Goal: Task Accomplishment & Management: Manage account settings

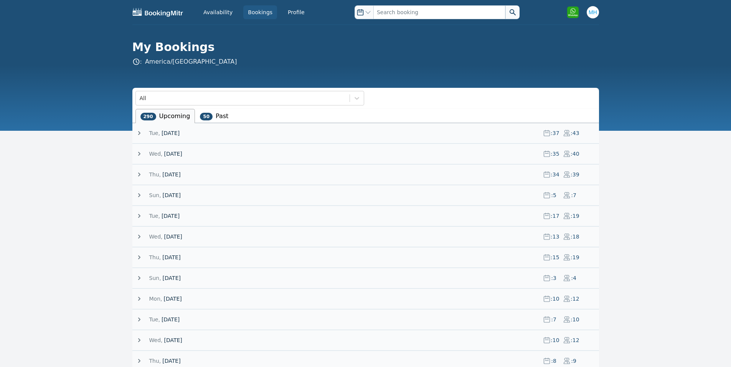
click at [182, 156] on span "[DATE]" at bounding box center [173, 154] width 18 height 8
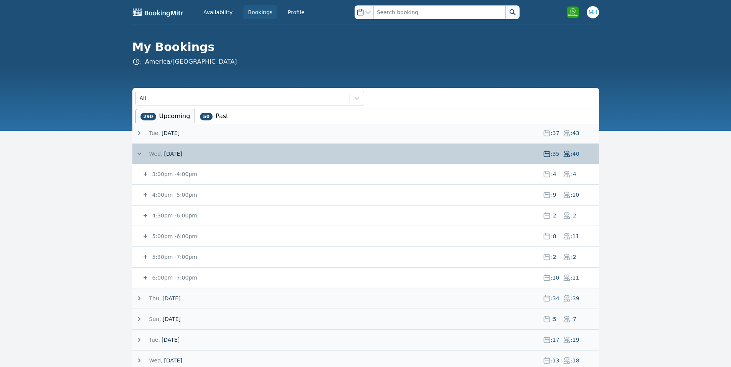
click at [182, 156] on span "[DATE]" at bounding box center [173, 154] width 18 height 8
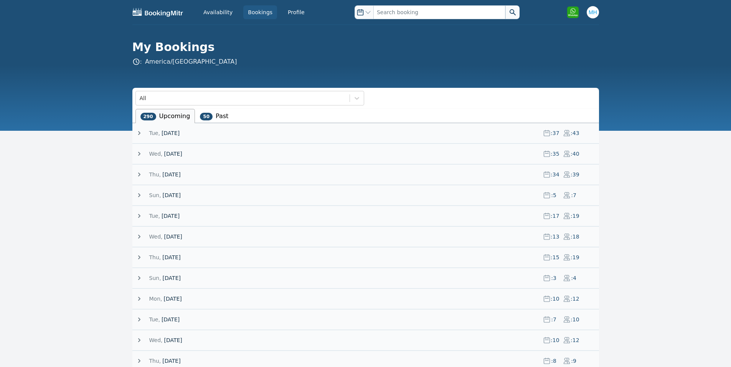
click at [178, 172] on span "[DATE]" at bounding box center [171, 175] width 18 height 8
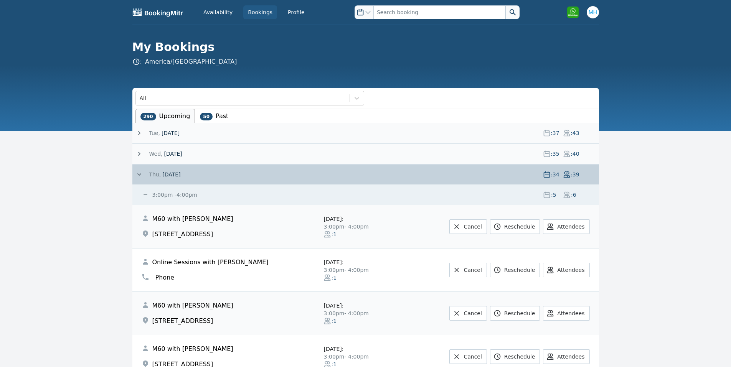
click at [178, 172] on span "[DATE]" at bounding box center [171, 175] width 18 height 8
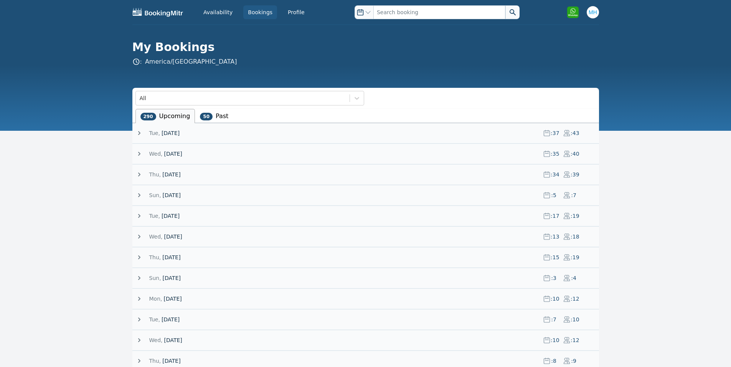
click at [177, 153] on span "[DATE]" at bounding box center [173, 154] width 18 height 8
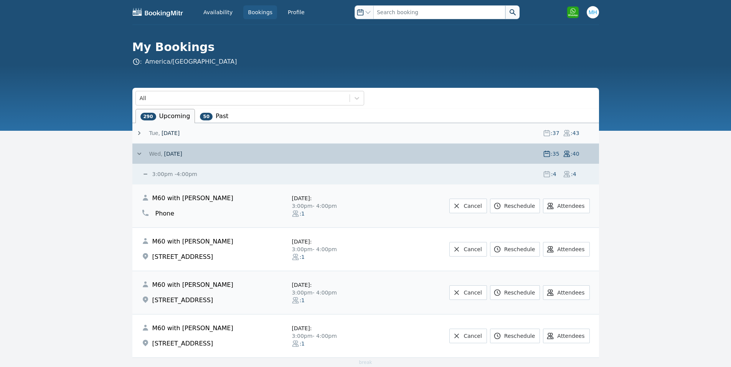
click at [183, 174] on small "3:00pm - 4:00pm" at bounding box center [174, 174] width 46 height 6
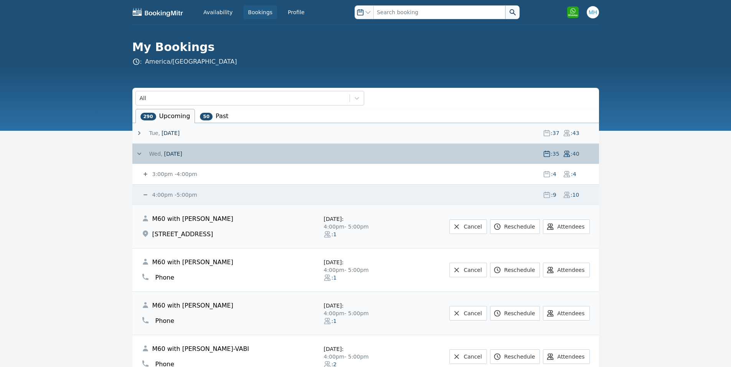
scroll to position [153, 0]
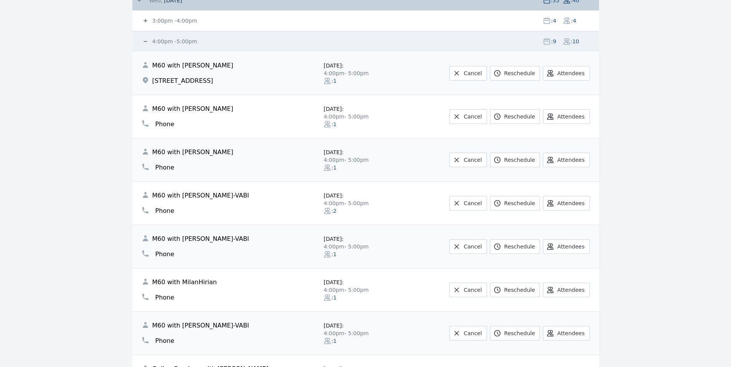
click at [171, 43] on small "4:00pm - 5:00pm" at bounding box center [174, 41] width 46 height 6
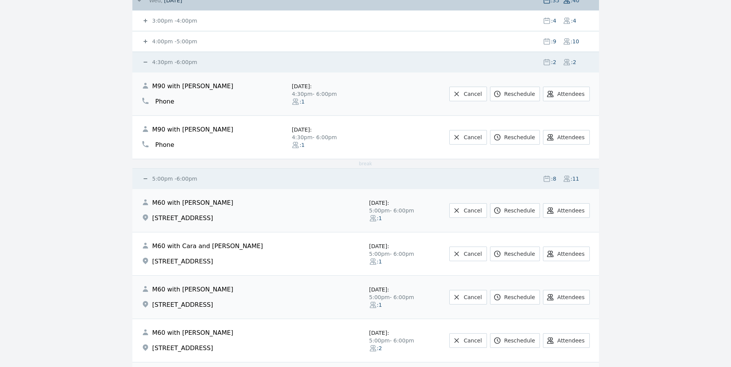
click at [180, 59] on small "4:30pm - 6:00pm" at bounding box center [174, 62] width 46 height 6
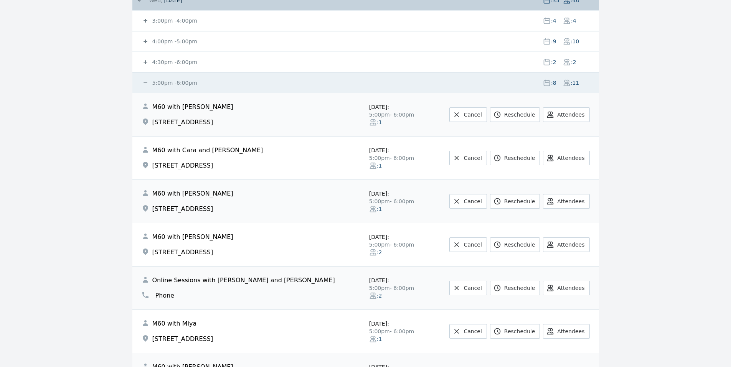
scroll to position [0, 0]
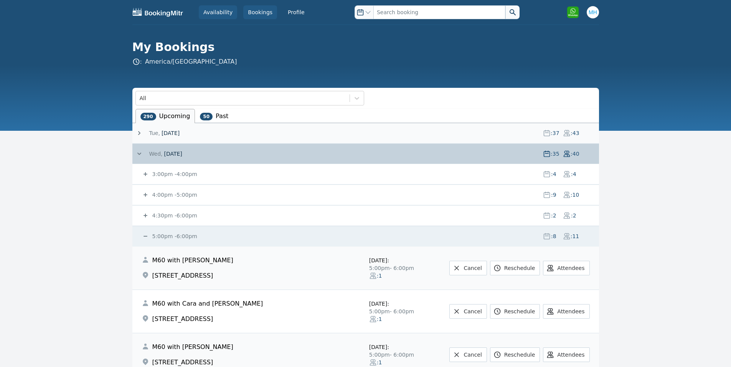
click at [219, 12] on link "Availability" at bounding box center [218, 12] width 38 height 14
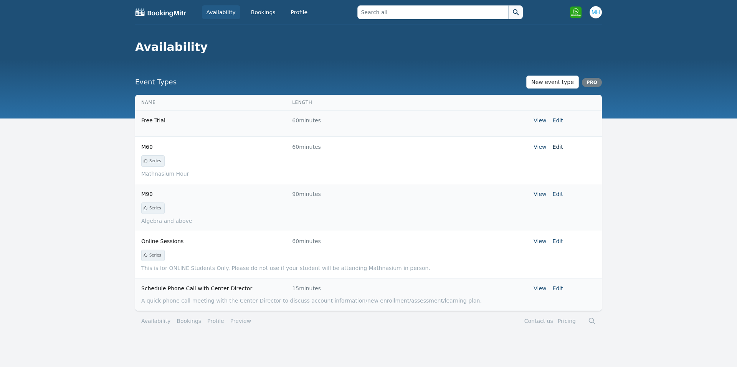
click at [558, 147] on link "Edit" at bounding box center [558, 147] width 10 height 6
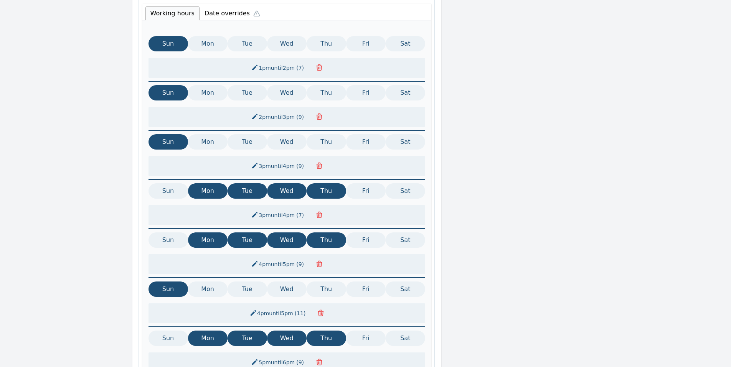
scroll to position [355, 0]
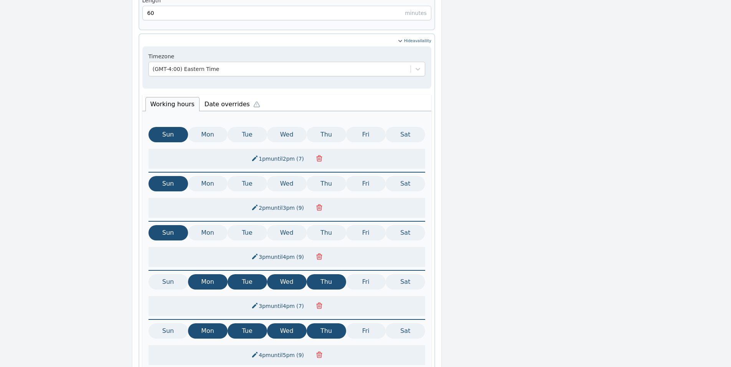
click at [222, 95] on li "Date overrides" at bounding box center [234, 103] width 69 height 16
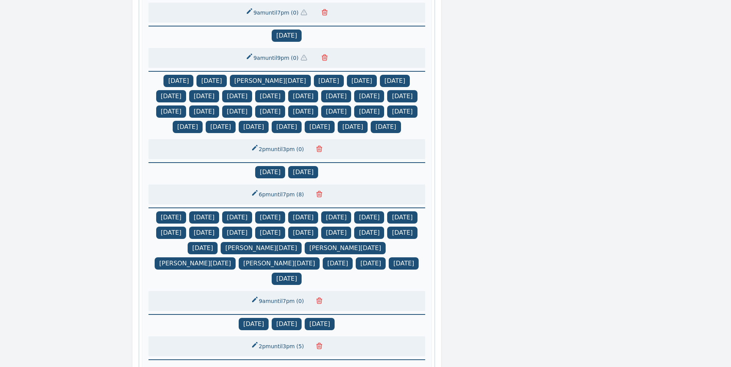
scroll to position [754, 0]
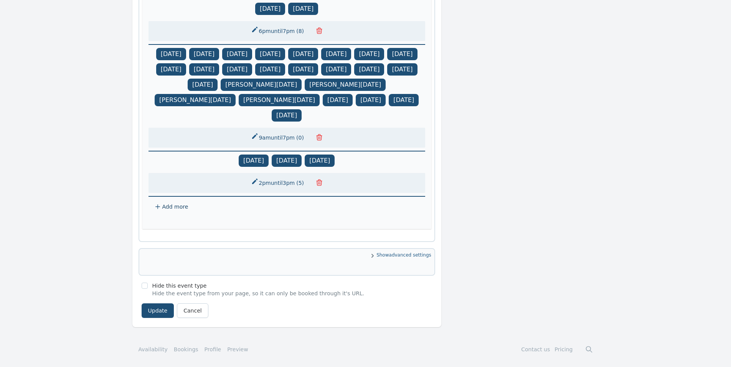
click at [174, 207] on span "Add more" at bounding box center [175, 207] width 26 height 6
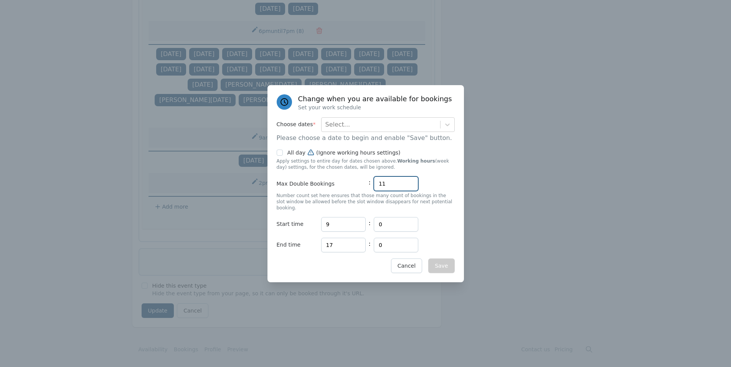
drag, startPoint x: 365, startPoint y: 188, endPoint x: 330, endPoint y: 188, distance: 34.2
click at [332, 188] on div "Max Double Bookings : 11" at bounding box center [366, 184] width 178 height 15
type input "0"
click at [350, 131] on div "Select..." at bounding box center [381, 125] width 119 height 14
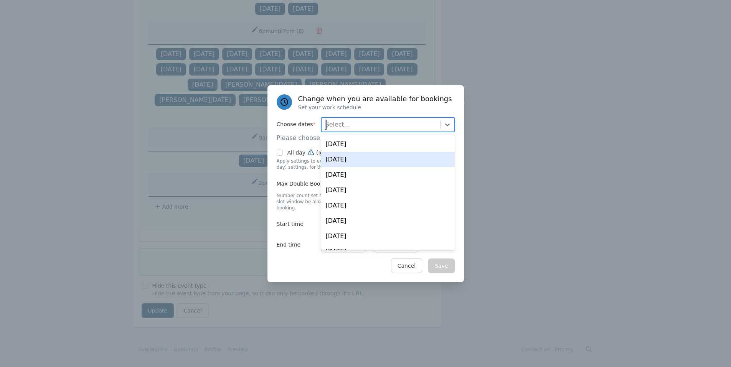
click at [343, 167] on div "[DATE]" at bounding box center [388, 159] width 134 height 15
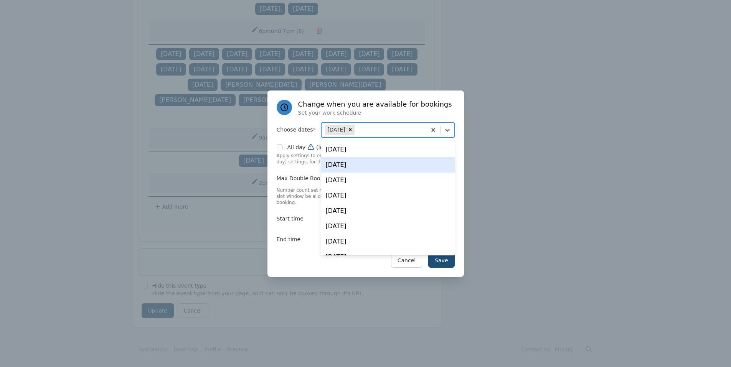
click at [297, 173] on div "Change when you are available for bookings Set your work schedule Choose dates …" at bounding box center [365, 184] width 196 height 186
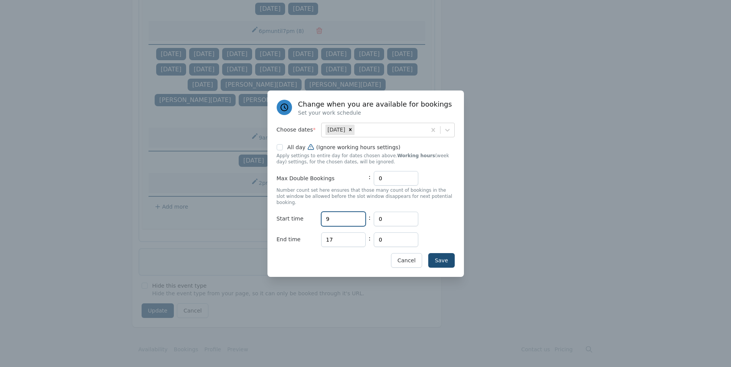
drag, startPoint x: 340, startPoint y: 215, endPoint x: 296, endPoint y: 215, distance: 44.1
click at [296, 215] on div "Start time Hours 9 : Minutes 0" at bounding box center [366, 219] width 178 height 15
click at [334, 236] on input "17" at bounding box center [343, 240] width 45 height 15
type input "19"
click at [337, 219] on input "9" at bounding box center [343, 219] width 45 height 15
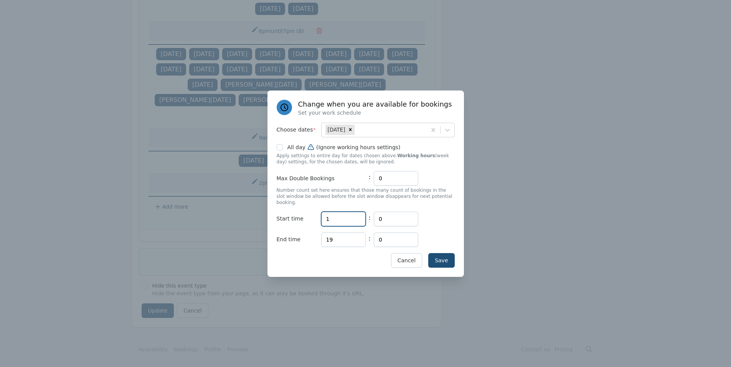
type input "16"
drag, startPoint x: 345, startPoint y: 213, endPoint x: 309, endPoint y: 220, distance: 36.4
click at [309, 220] on div "Start time Hours 16 : Minutes 0" at bounding box center [366, 219] width 178 height 15
type input "15"
click at [280, 150] on input "All day (Ignore working hours settings)" at bounding box center [280, 147] width 6 height 6
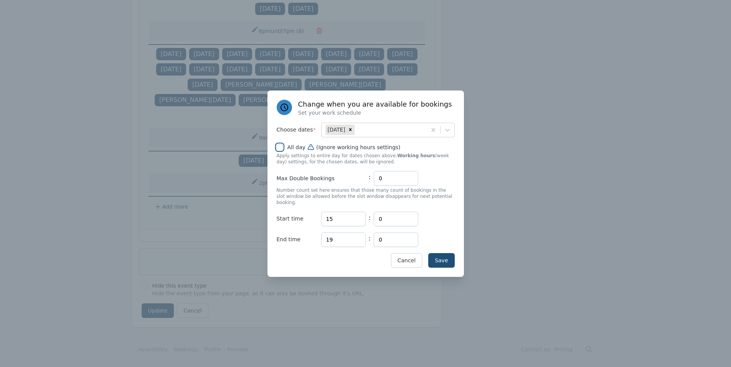
checkbox input "true"
click at [452, 256] on button "Save" at bounding box center [441, 260] width 26 height 15
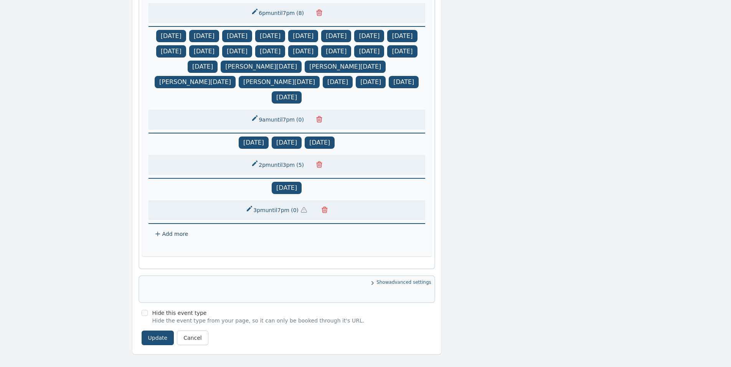
click at [286, 217] on button "3pm until 7pm ( 0 )" at bounding box center [278, 210] width 74 height 14
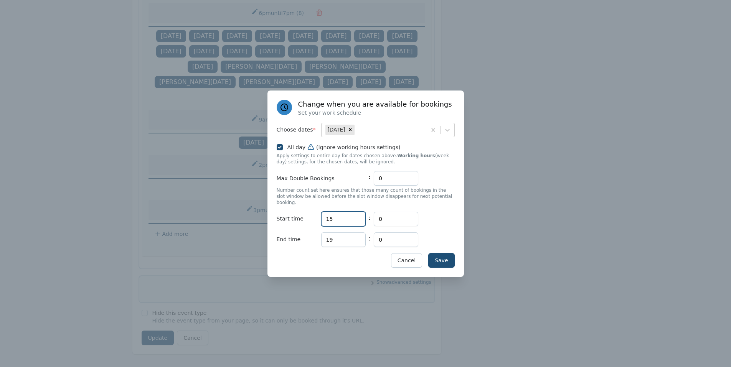
drag, startPoint x: 342, startPoint y: 211, endPoint x: 337, endPoint y: 213, distance: 5.0
click at [337, 213] on input "15" at bounding box center [343, 219] width 45 height 15
click at [338, 216] on input "15" at bounding box center [343, 219] width 45 height 15
click at [443, 253] on button "Save" at bounding box center [441, 260] width 26 height 15
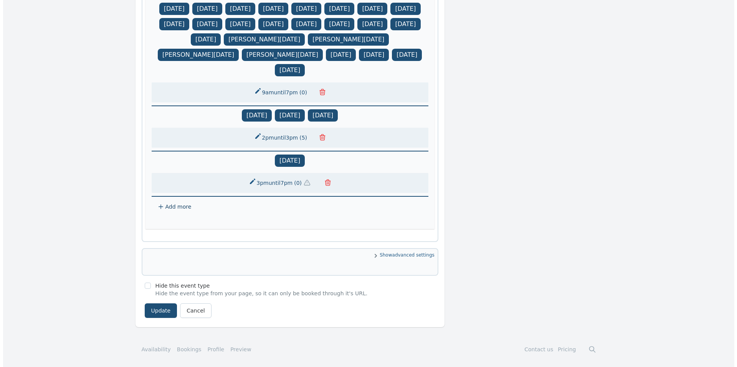
scroll to position [800, 0]
click at [155, 312] on button "Update" at bounding box center [158, 311] width 33 height 15
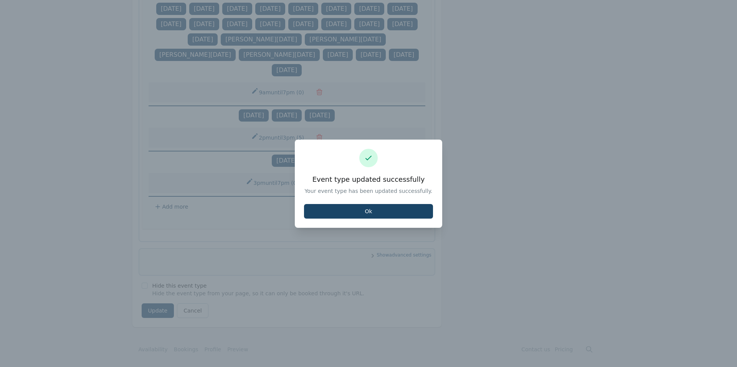
click at [415, 208] on button "Ok" at bounding box center [368, 211] width 129 height 15
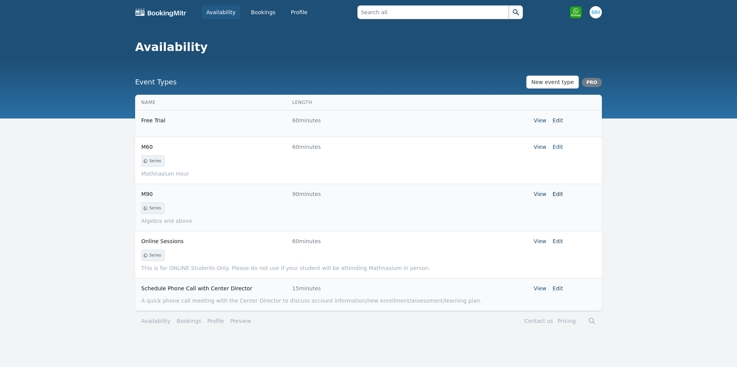
click at [561, 191] on link "Edit" at bounding box center [558, 194] width 10 height 6
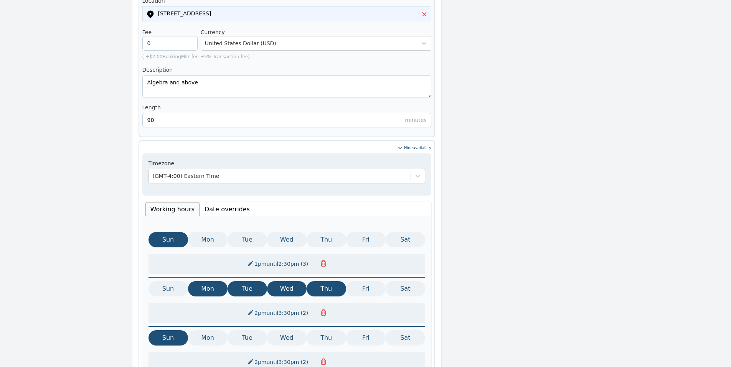
scroll to position [150, 0]
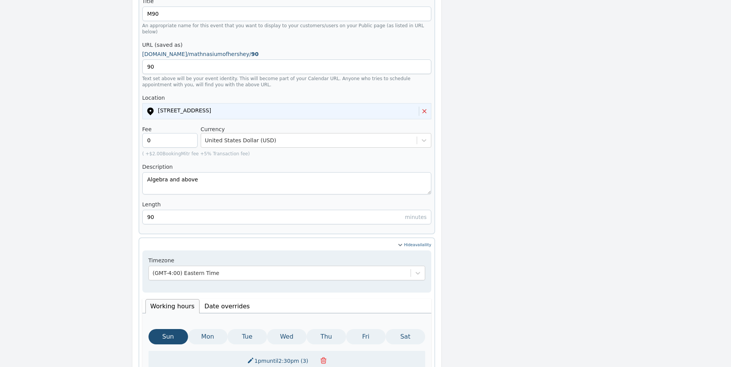
click at [206, 299] on li "Date overrides" at bounding box center [227, 306] width 55 height 14
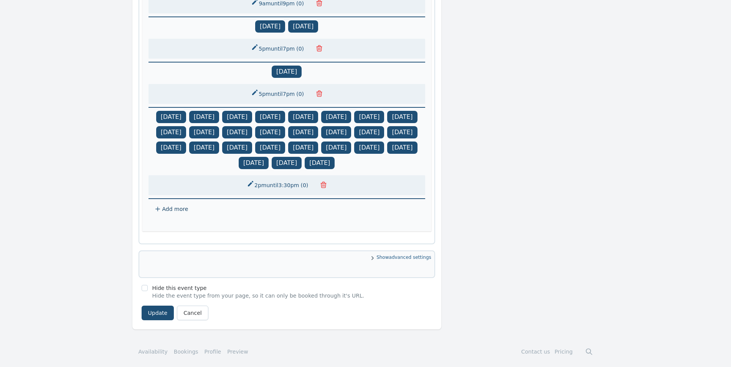
scroll to position [692, 0]
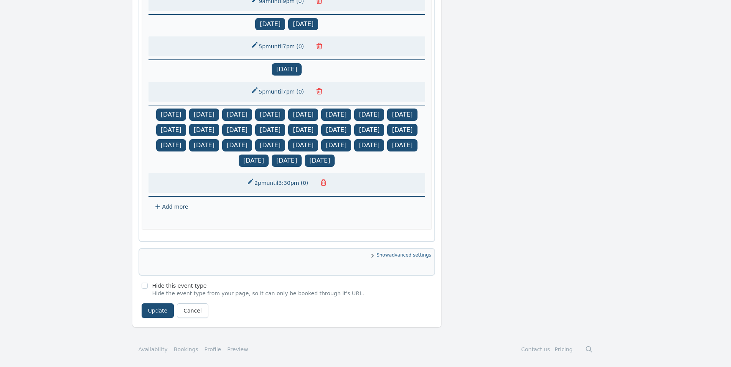
click at [174, 208] on span "Add more" at bounding box center [175, 207] width 26 height 6
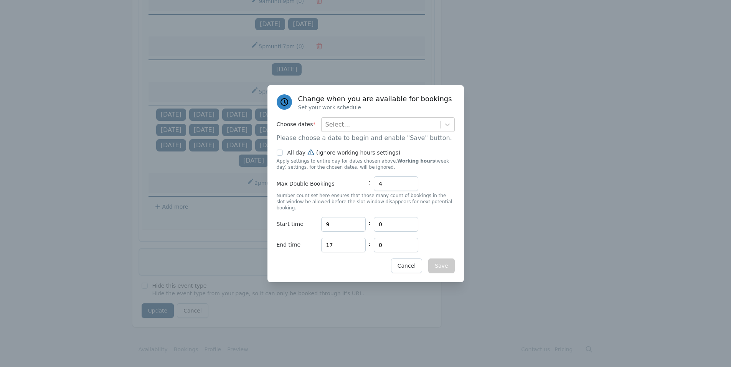
click at [384, 137] on span "Please choose a date to begin and enable "Save" button." at bounding box center [364, 137] width 175 height 7
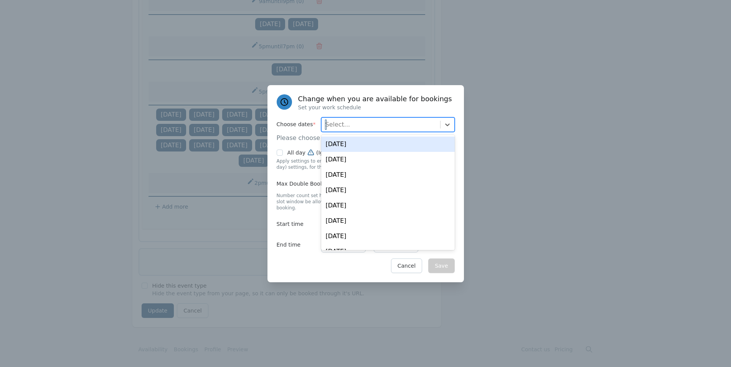
click at [385, 132] on div "Select..." at bounding box center [381, 125] width 119 height 14
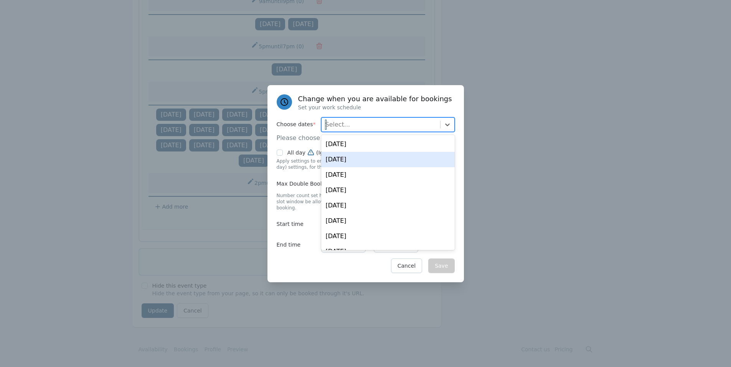
click at [363, 159] on div "[DATE]" at bounding box center [388, 159] width 134 height 15
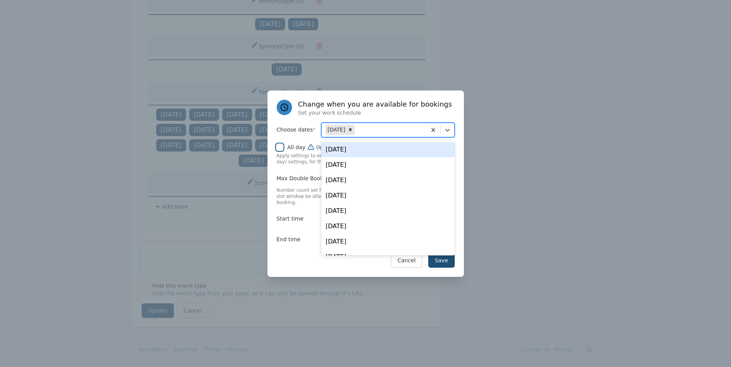
click at [278, 150] on input "All day (Ignore working hours settings)" at bounding box center [280, 147] width 6 height 6
checkbox input "true"
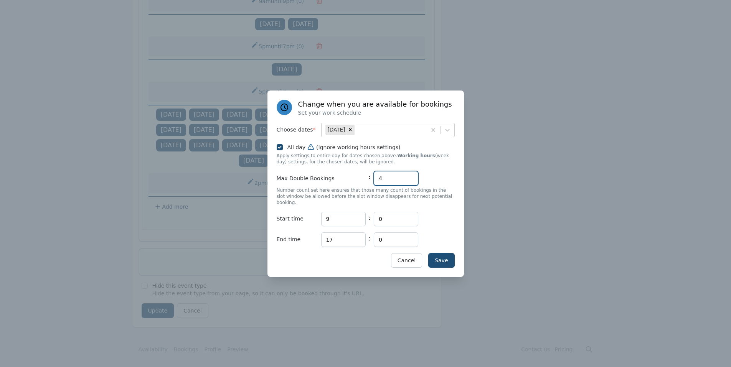
click at [359, 184] on div "Max Double Bookings : 4" at bounding box center [366, 178] width 178 height 15
type input "0"
drag, startPoint x: 351, startPoint y: 218, endPoint x: 299, endPoint y: 218, distance: 51.4
click at [300, 218] on div "Start time Hours 9 : Minutes 0" at bounding box center [366, 219] width 178 height 15
type input "15"
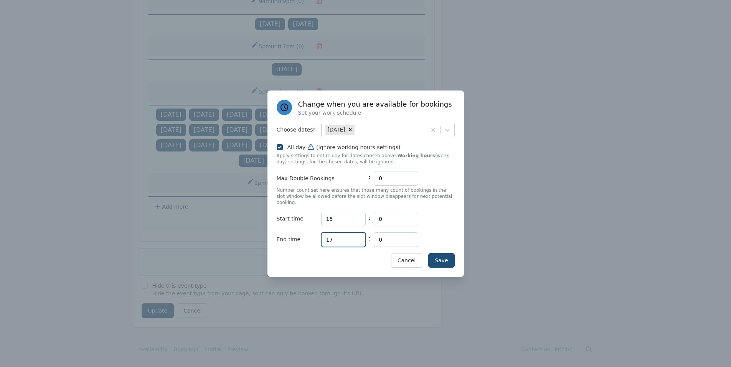
click at [341, 233] on input "17" at bounding box center [343, 240] width 45 height 15
type input "19"
click at [432, 258] on button "Save" at bounding box center [441, 260] width 26 height 15
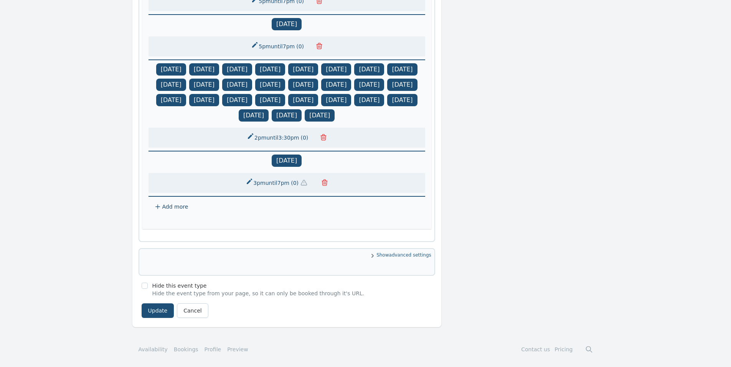
scroll to position [739, 0]
click at [153, 309] on button "Update" at bounding box center [158, 311] width 33 height 15
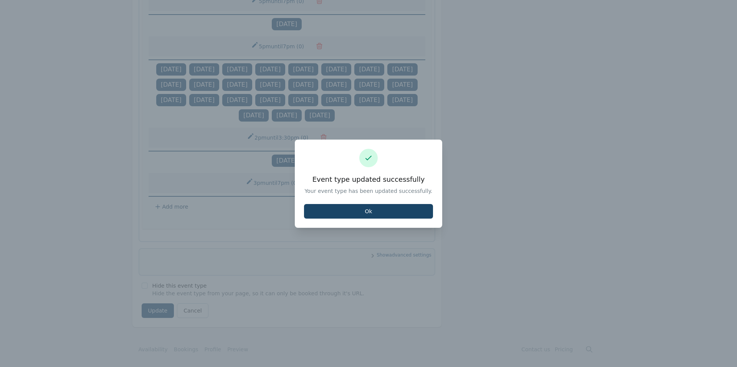
click at [388, 216] on button "Ok" at bounding box center [368, 211] width 129 height 15
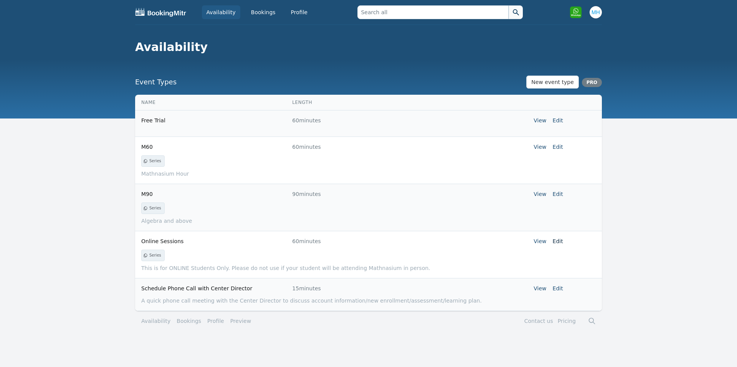
click at [563, 240] on link "Edit" at bounding box center [558, 241] width 10 height 6
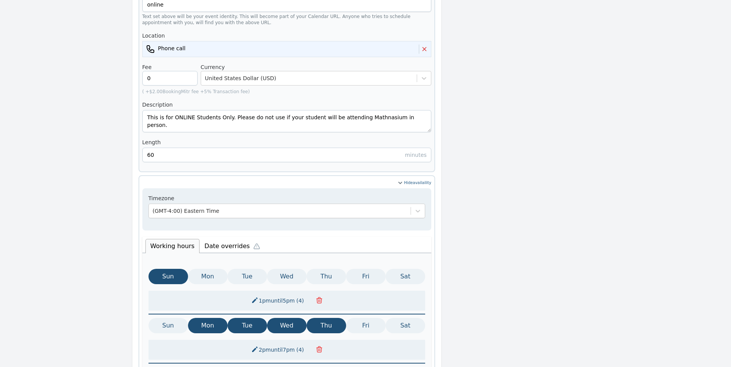
scroll to position [307, 0]
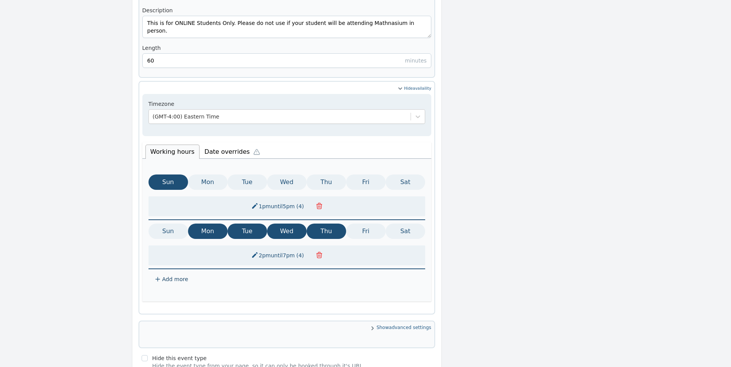
click at [216, 143] on li "Date overrides" at bounding box center [234, 151] width 69 height 16
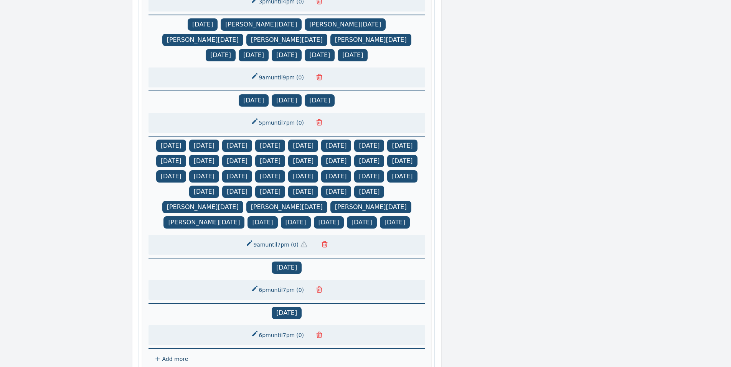
scroll to position [800, 0]
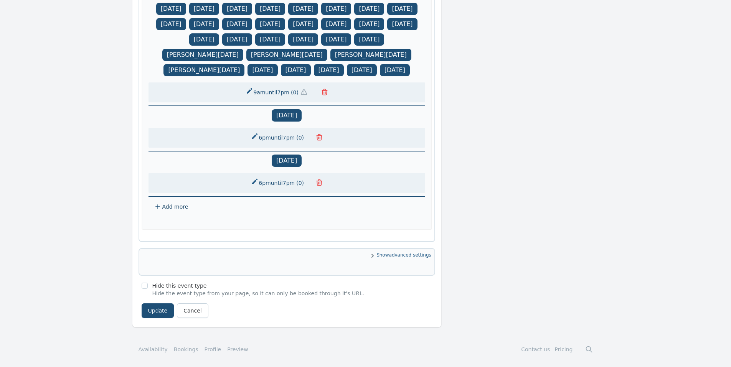
click at [172, 208] on span "Add more" at bounding box center [175, 207] width 26 height 6
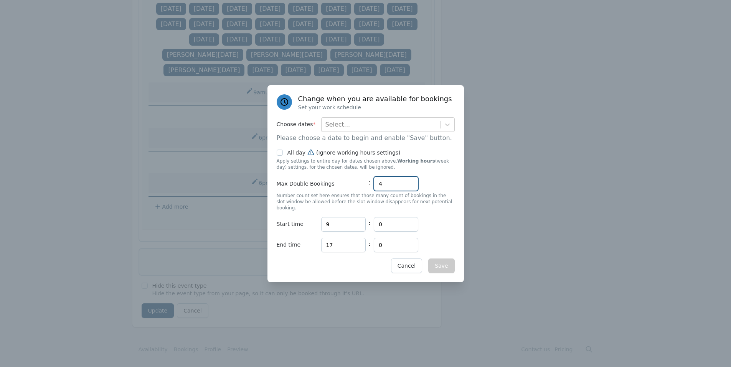
drag, startPoint x: 390, startPoint y: 185, endPoint x: 369, endPoint y: 186, distance: 21.1
click at [369, 186] on div "Max Double Bookings : 4" at bounding box center [366, 184] width 178 height 15
type input "0"
drag, startPoint x: 346, startPoint y: 220, endPoint x: 305, endPoint y: 223, distance: 40.8
click at [305, 223] on div "Start time Hours 9 : Minutes 0" at bounding box center [366, 224] width 178 height 15
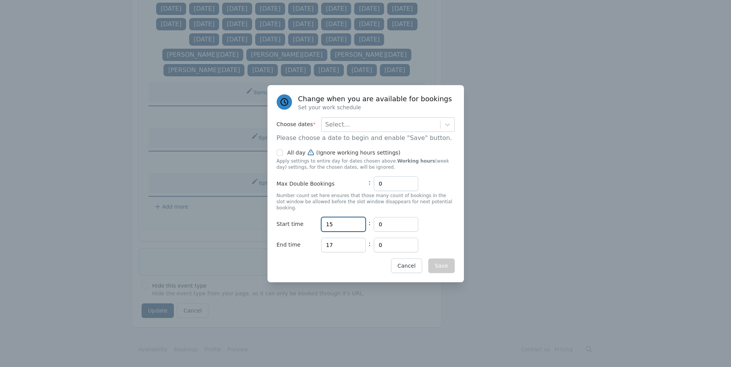
type input "15"
click at [342, 239] on input "17" at bounding box center [343, 245] width 45 height 15
type input "19"
click at [344, 129] on div "Select..." at bounding box center [337, 124] width 25 height 9
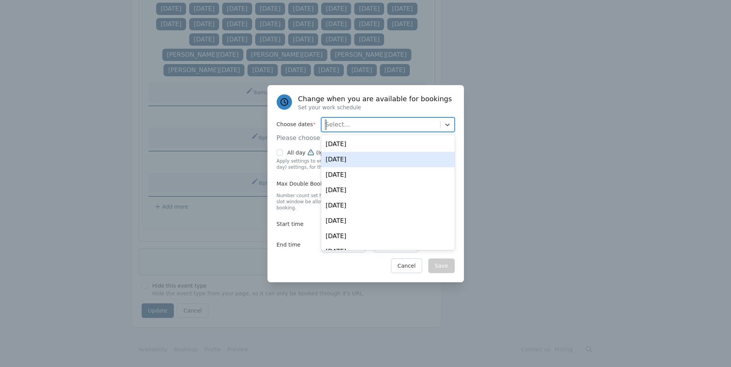
click at [354, 166] on div "[DATE]" at bounding box center [388, 159] width 134 height 15
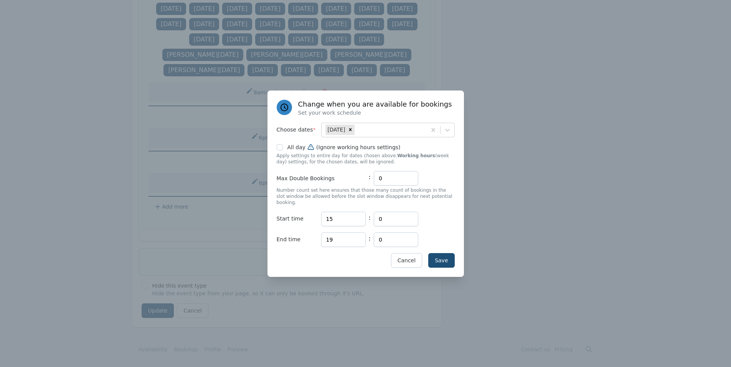
click at [279, 160] on p "Apply settings to entire day for dates chosen above. Working hours (week day) s…" at bounding box center [366, 159] width 178 height 12
click at [279, 150] on input "All day (Ignore working hours settings)" at bounding box center [280, 147] width 6 height 6
checkbox input "true"
click at [444, 259] on button "Save" at bounding box center [441, 260] width 26 height 15
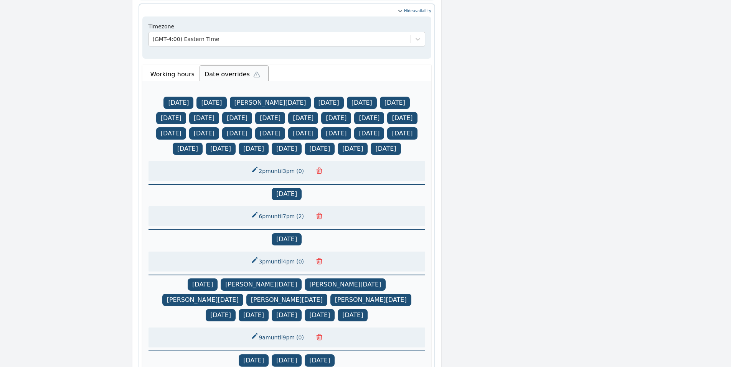
scroll to position [691, 0]
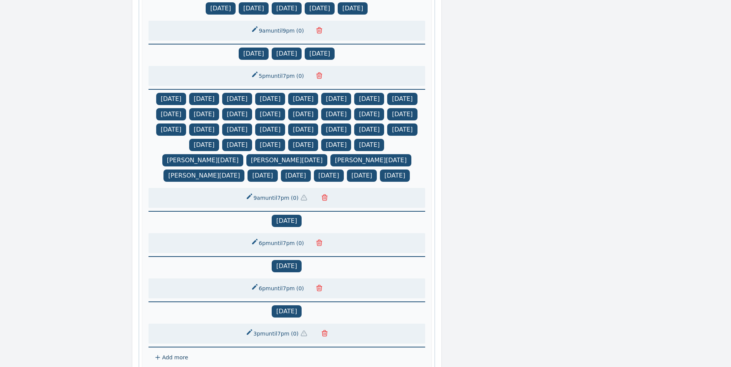
click at [304, 337] on icon "button" at bounding box center [304, 334] width 8 height 8
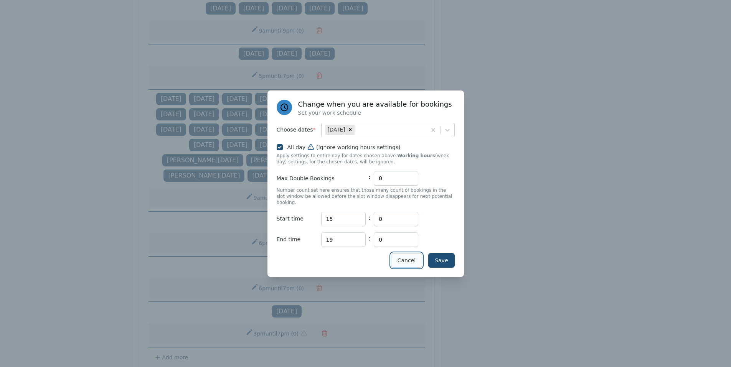
click at [414, 261] on button "Cancel" at bounding box center [406, 260] width 31 height 15
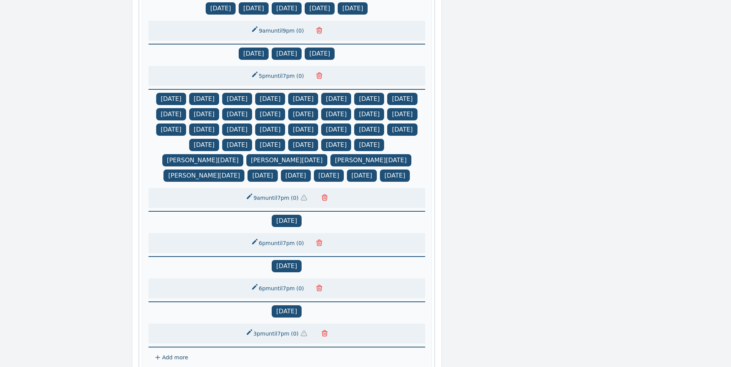
click at [317, 289] on icon "button" at bounding box center [319, 288] width 5 height 6
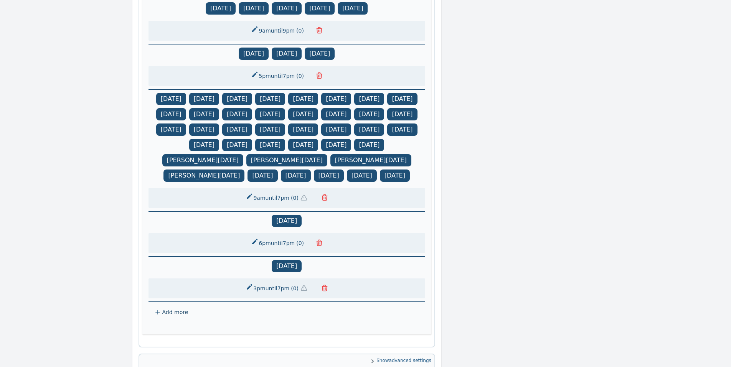
click at [317, 246] on icon "button" at bounding box center [319, 243] width 5 height 6
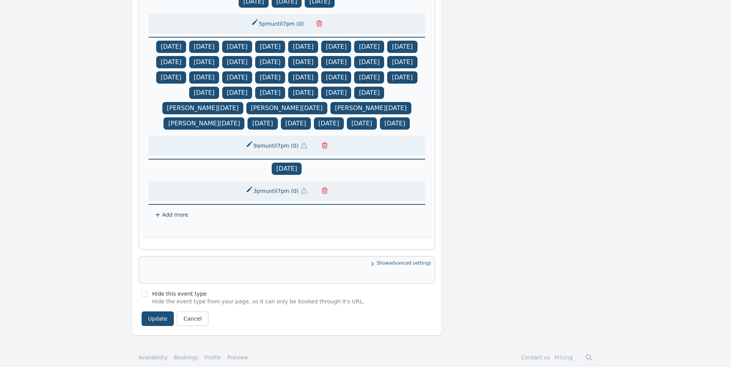
scroll to position [754, 0]
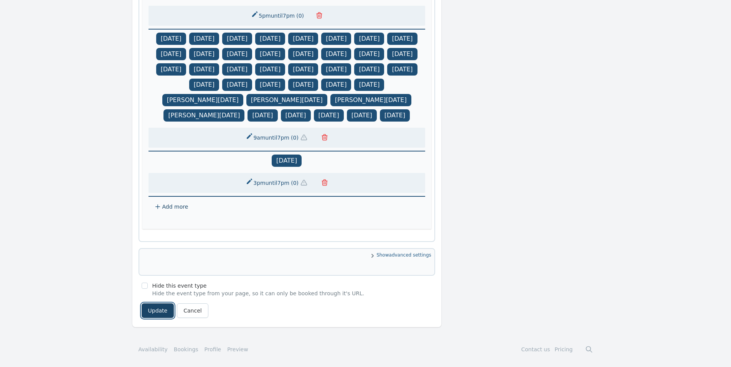
click at [154, 312] on button "Update" at bounding box center [158, 311] width 33 height 15
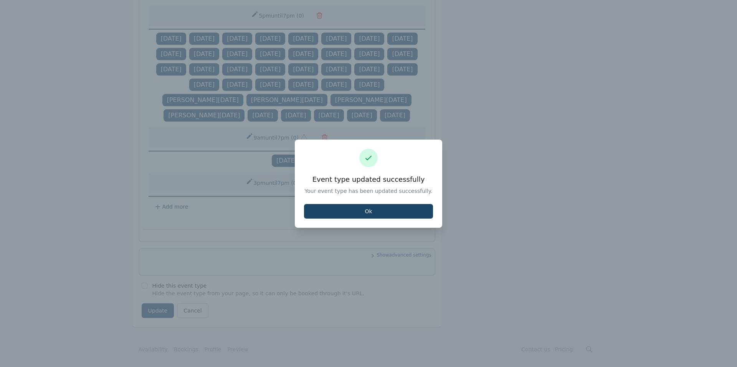
click at [354, 213] on button "Ok" at bounding box center [368, 211] width 129 height 15
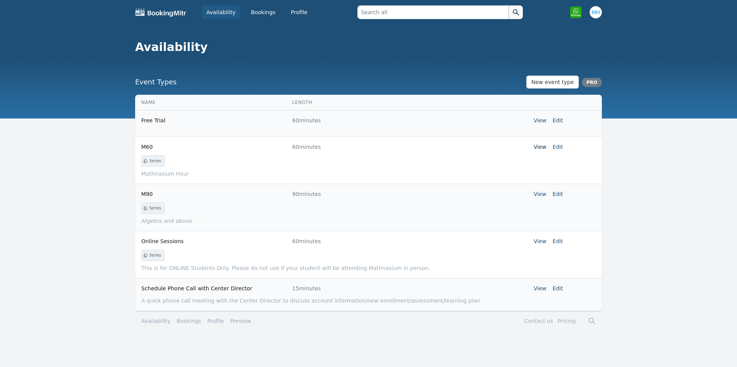
click at [542, 147] on link "View" at bounding box center [539, 147] width 13 height 6
click at [539, 194] on link "View" at bounding box center [539, 194] width 13 height 6
click at [541, 241] on link "View" at bounding box center [539, 241] width 13 height 6
